Goal: Task Accomplishment & Management: Use online tool/utility

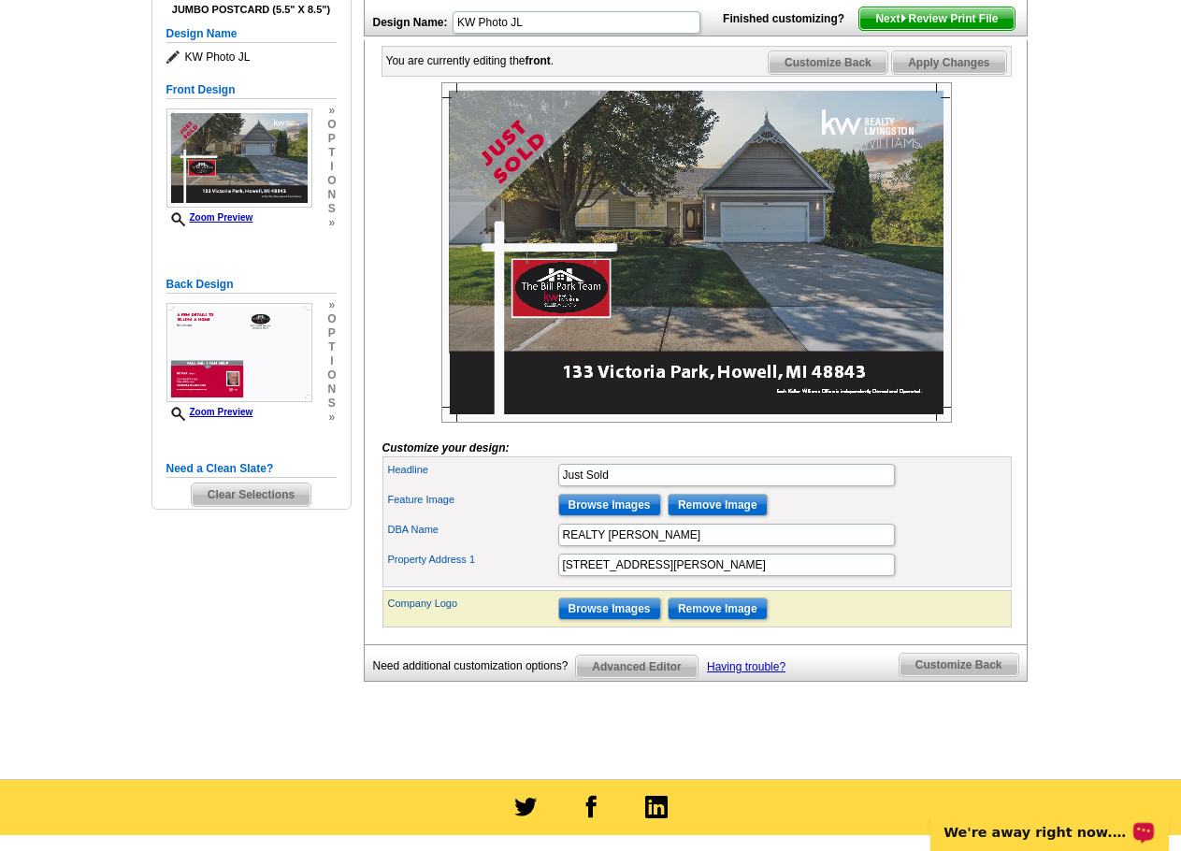
scroll to position [281, 0]
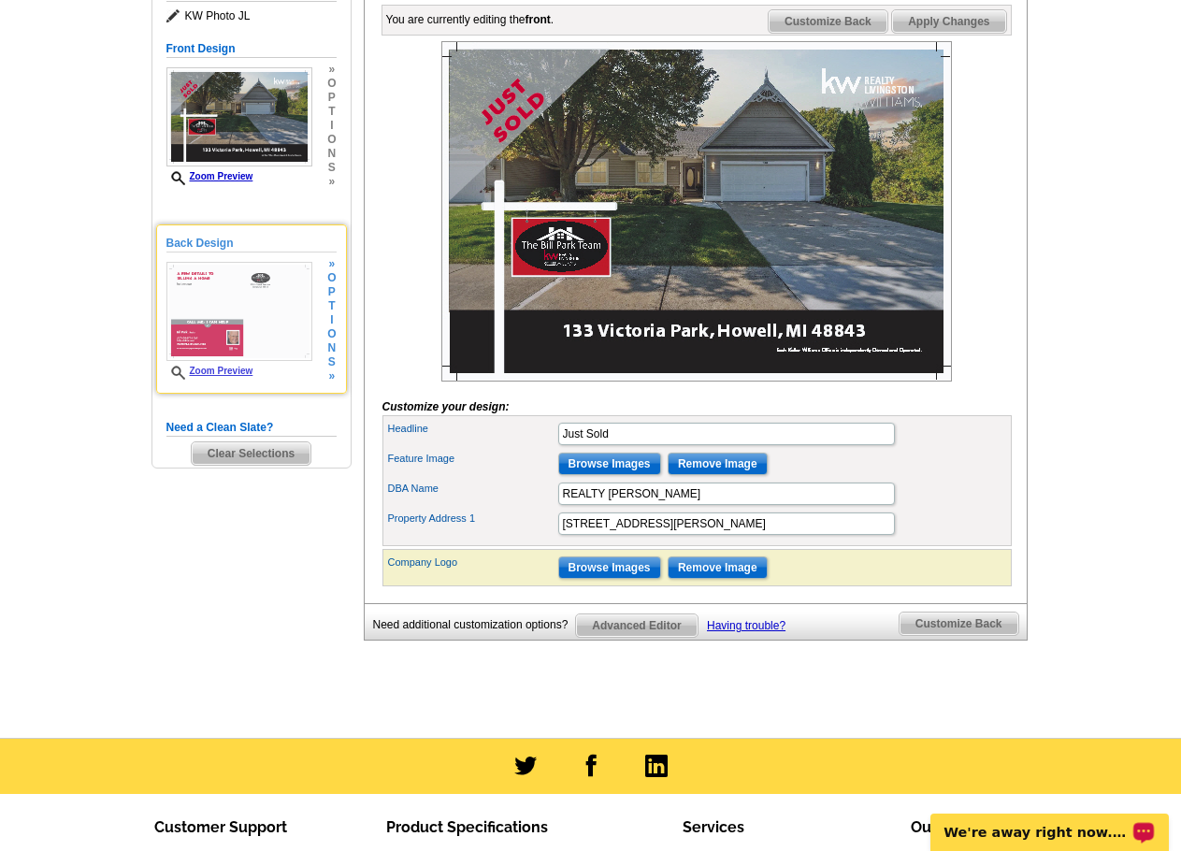
click at [251, 307] on img at bounding box center [239, 311] width 146 height 99
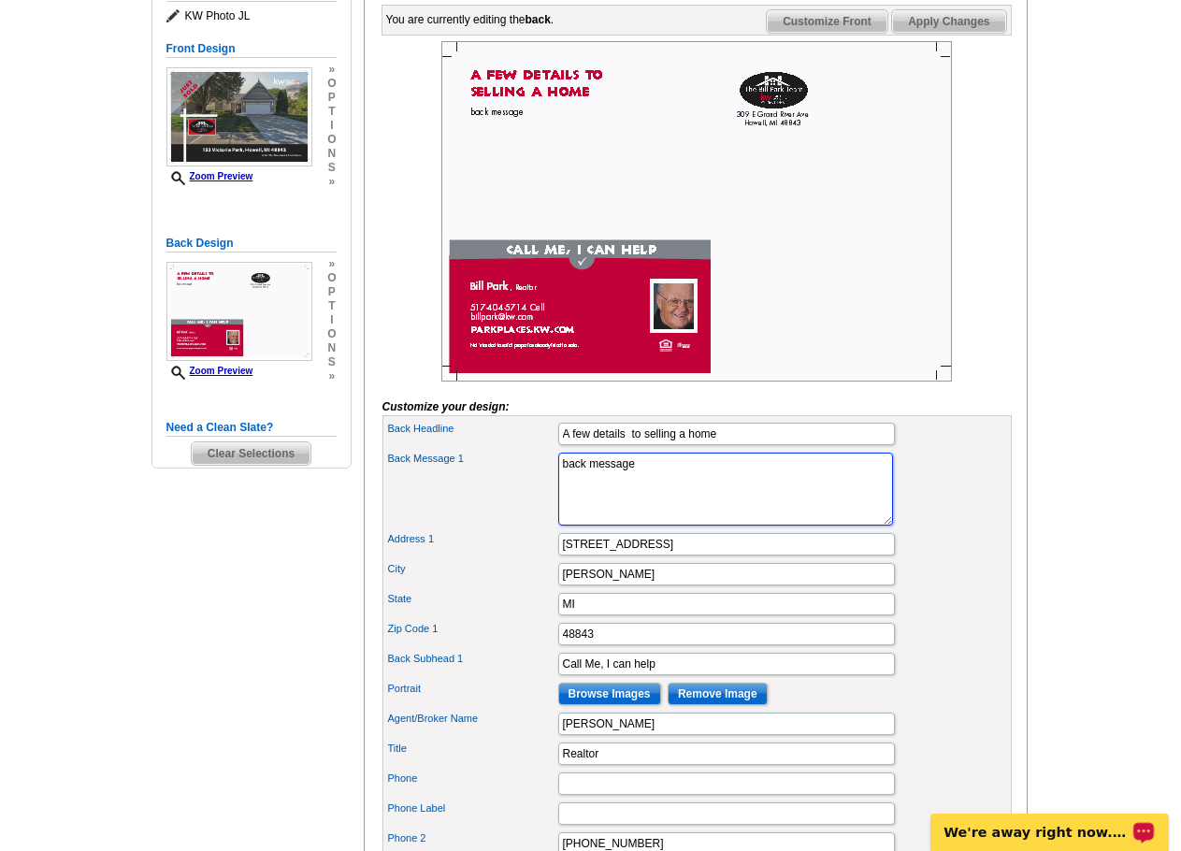
click at [699, 493] on textarea "back message" at bounding box center [725, 489] width 335 height 73
drag, startPoint x: 730, startPoint y: 463, endPoint x: 555, endPoint y: 467, distance: 174.9
click at [555, 449] on div "Back Headline A few details to selling a home" at bounding box center [697, 434] width 622 height 30
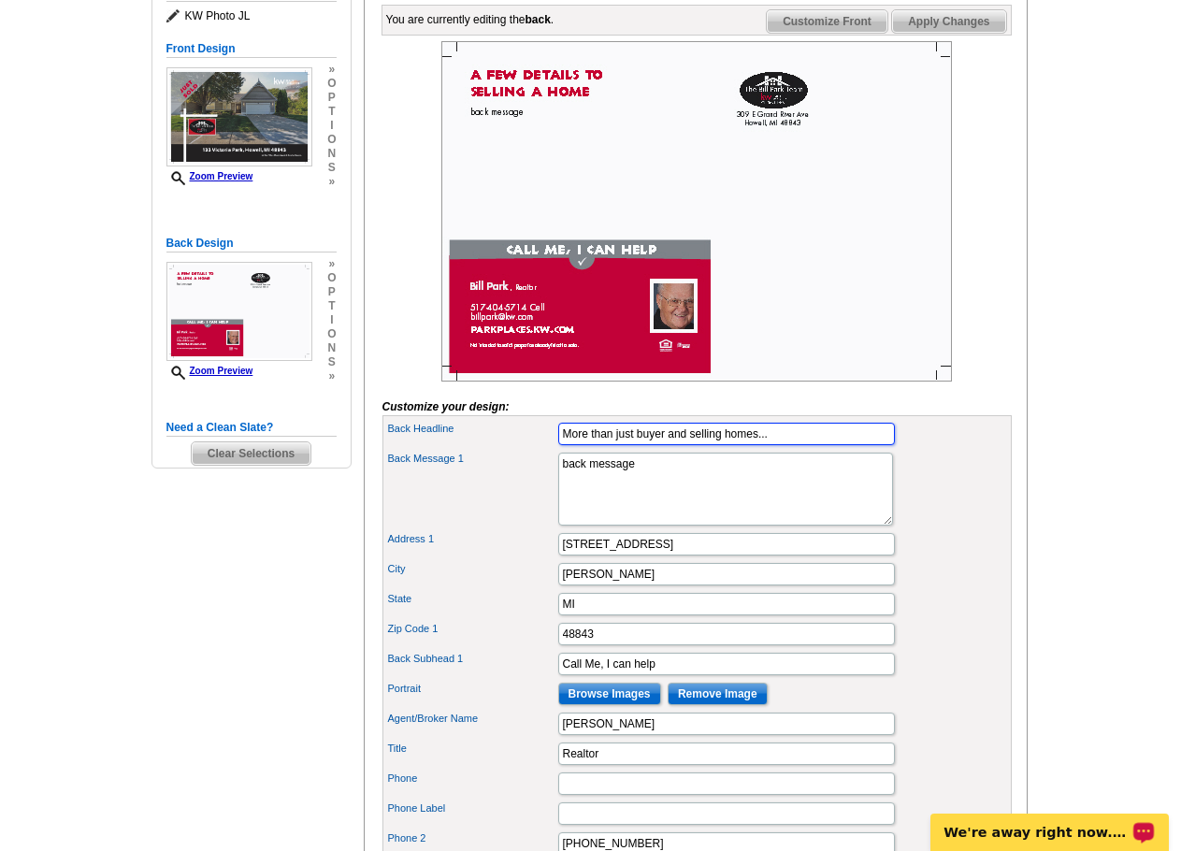
click at [663, 445] on input "More than just buyer and selling homes..." at bounding box center [726, 434] width 337 height 22
type input "More than just buying and selling homes..."
drag, startPoint x: 655, startPoint y: 495, endPoint x: 497, endPoint y: 496, distance: 157.1
click at [497, 496] on div "Back Message 1 back message" at bounding box center [697, 489] width 622 height 80
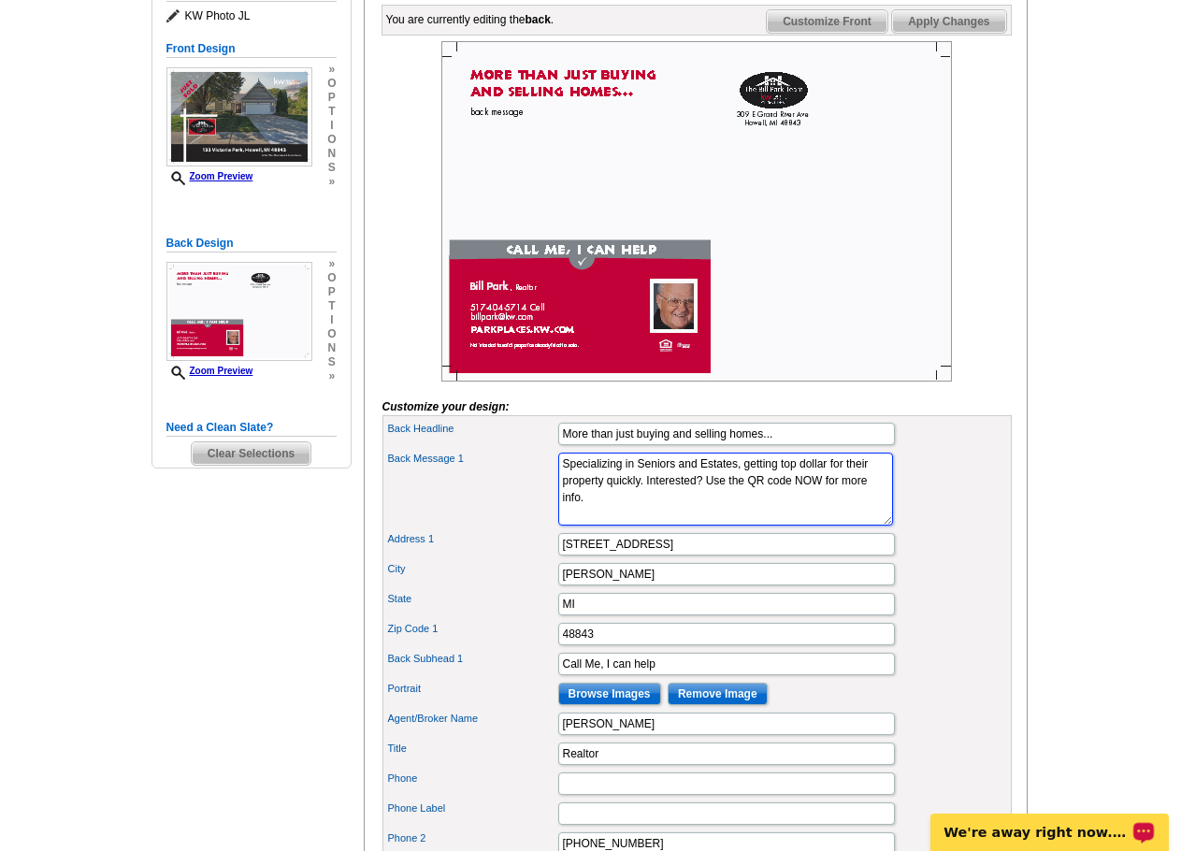
type textarea "Specializing in Seniors and Estates, getting top dollar for their property quic…"
click at [959, 508] on div "Back Message 1 back message" at bounding box center [697, 489] width 622 height 80
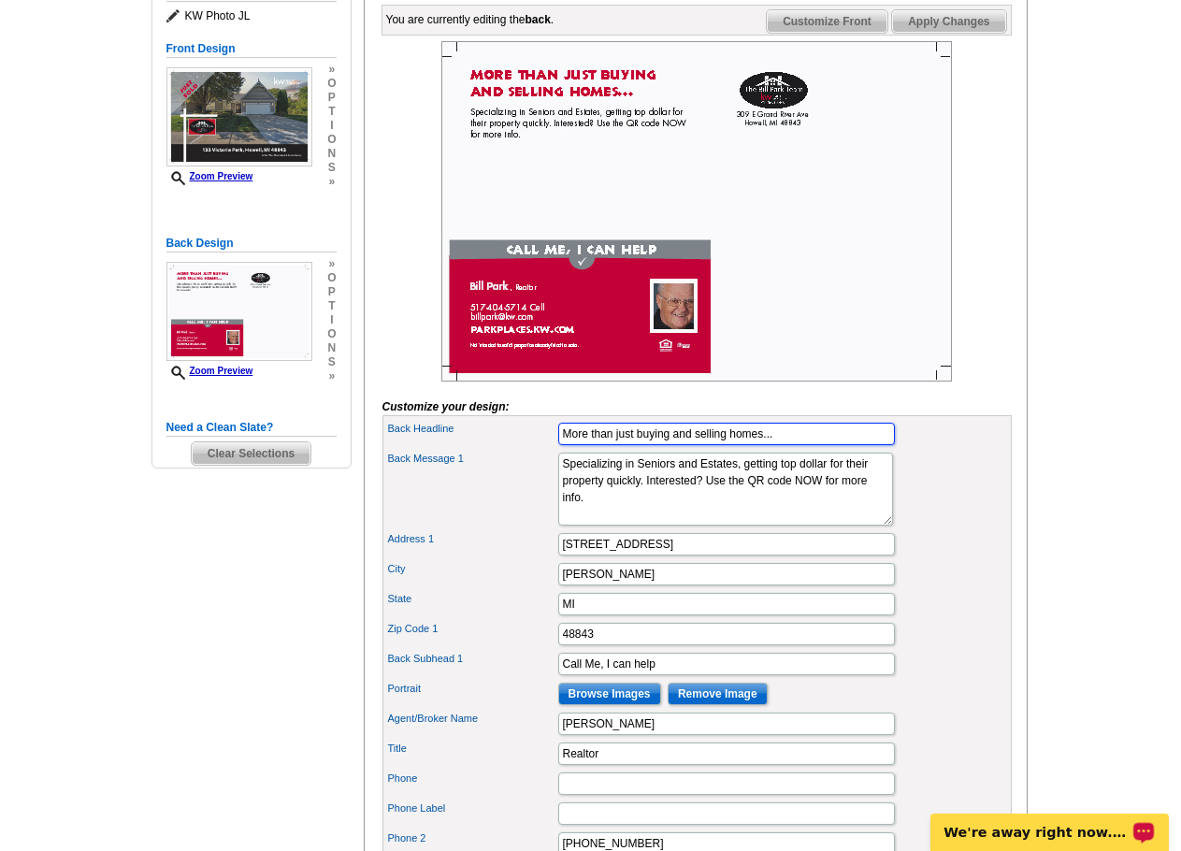
drag, startPoint x: 762, startPoint y: 467, endPoint x: 728, endPoint y: 467, distance: 33.7
click at [728, 445] on input "More than just buying and selling homes..." at bounding box center [726, 434] width 337 height 22
type input "More than just buying and selling houses..."
click at [980, 518] on div "Back Message 1 back message" at bounding box center [697, 489] width 622 height 80
click at [1059, 833] on p "We're away right now. Please check back later!" at bounding box center [1036, 832] width 185 height 15
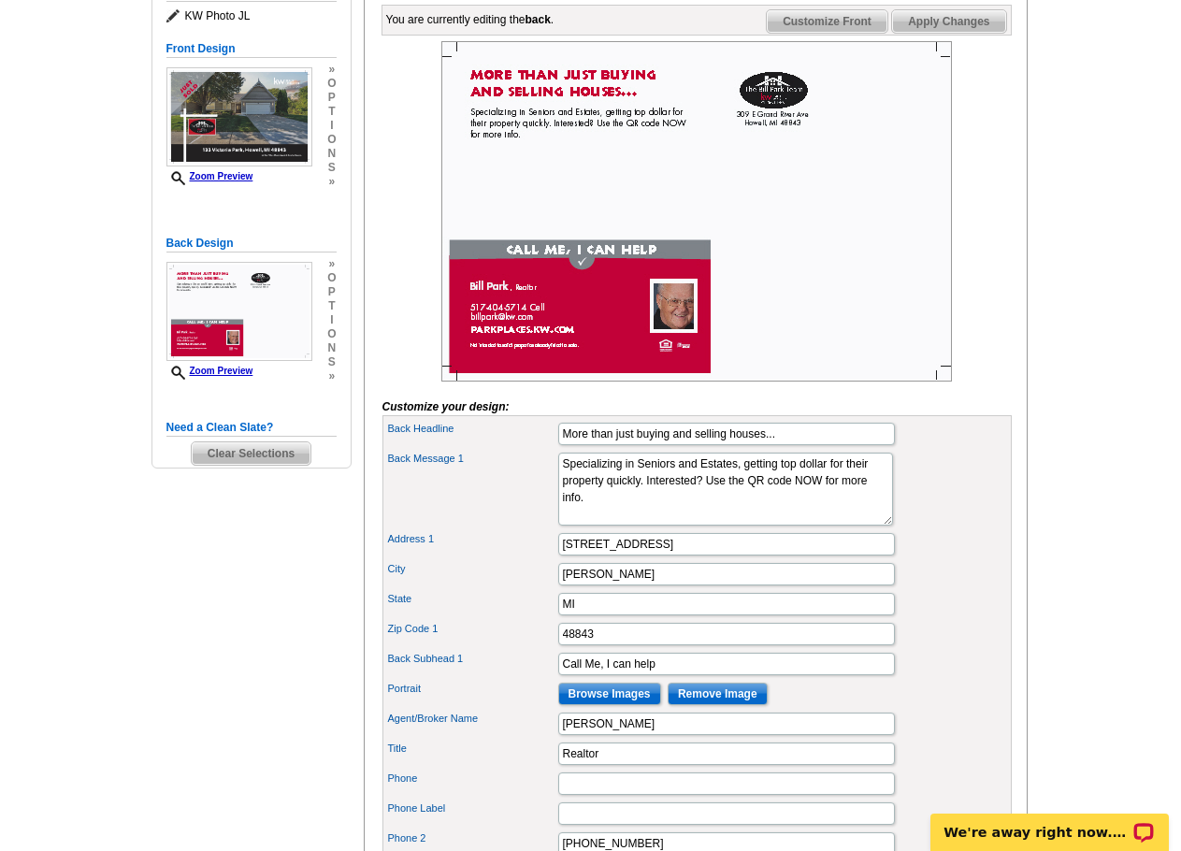
click at [43, 444] on main "Need Help? call [PHONE_NUMBER], chat with support, or have our designers make s…" at bounding box center [590, 539] width 1181 height 1390
